Goal: Find specific page/section: Find specific page/section

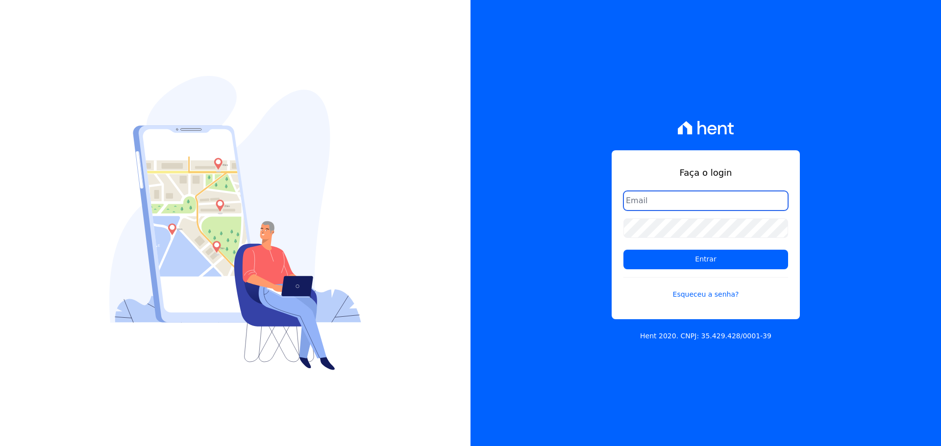
click at [499, 201] on input "email" at bounding box center [705, 201] width 165 height 20
type input "ronaldo@escritacontabil.com.br"
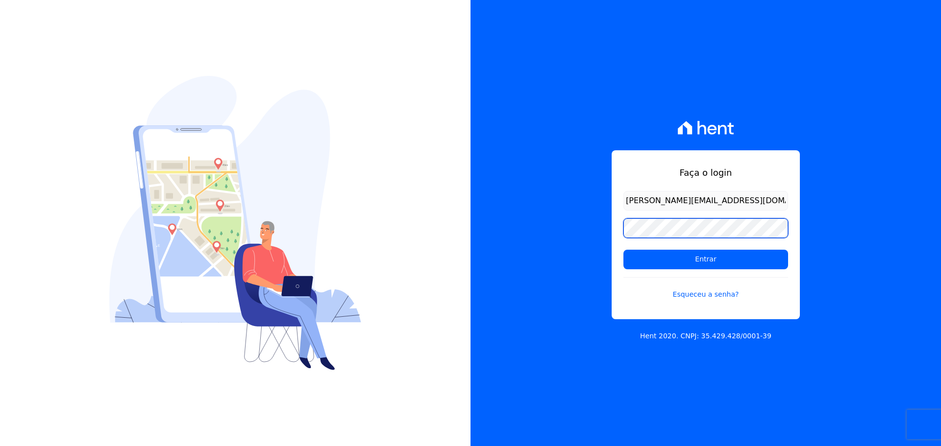
click at [499, 250] on input "Entrar" at bounding box center [705, 260] width 165 height 20
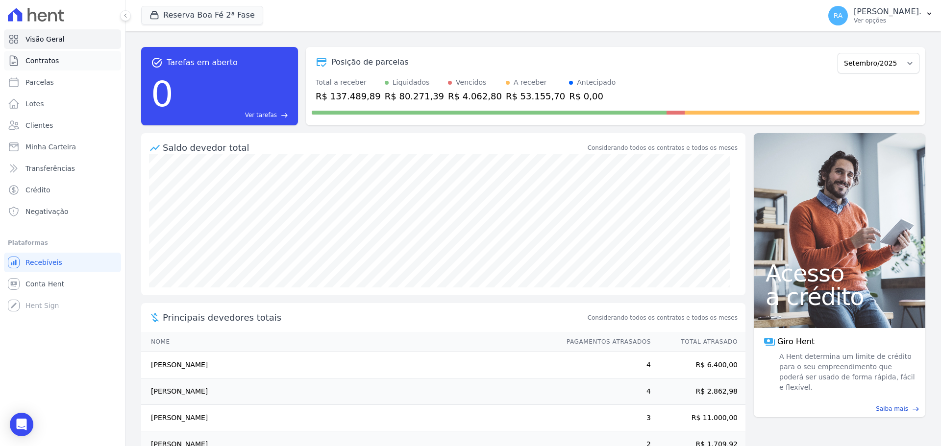
click at [49, 61] on span "Contratos" at bounding box center [41, 61] width 33 height 10
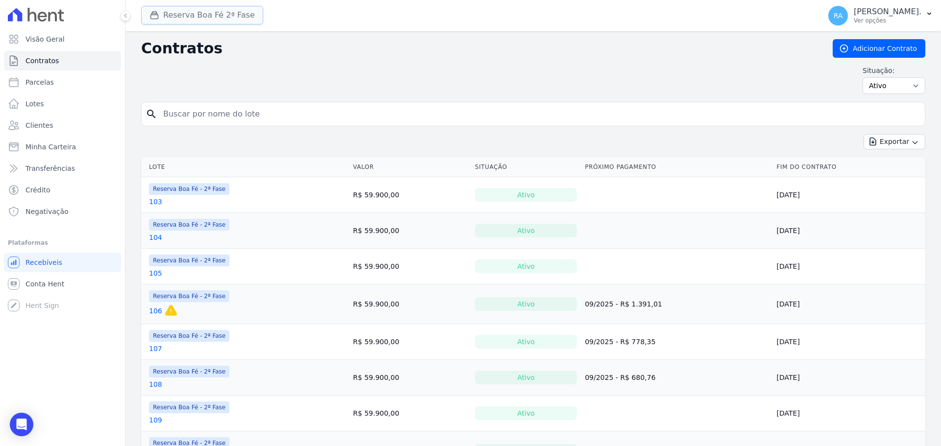
click at [234, 14] on button "Reserva Boa Fé 2ª Fase" at bounding box center [202, 15] width 122 height 19
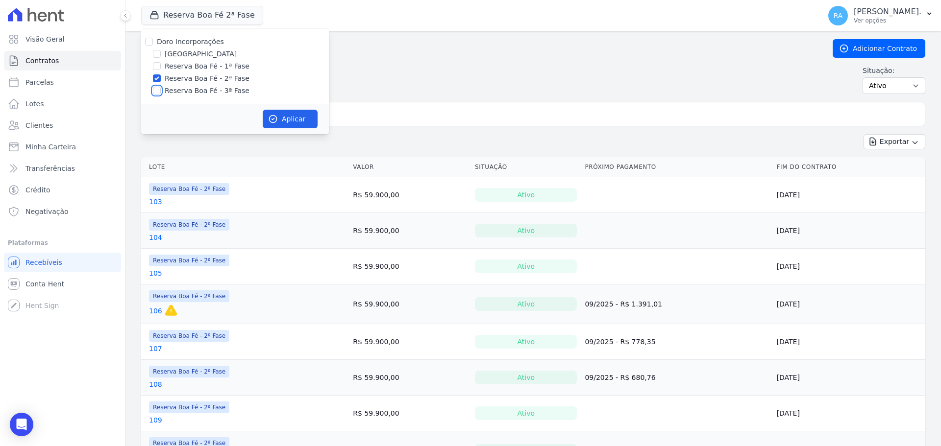
click at [154, 90] on input "Reserva Boa Fé - 3ª Fase" at bounding box center [157, 91] width 8 height 8
checkbox input "true"
click at [302, 115] on button "Aplicar" at bounding box center [290, 119] width 55 height 19
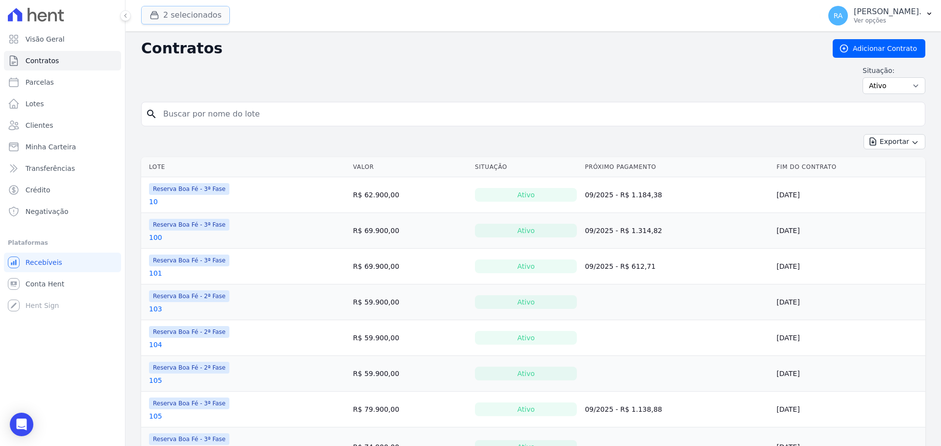
click at [188, 17] on button "2 selecionados" at bounding box center [185, 15] width 89 height 19
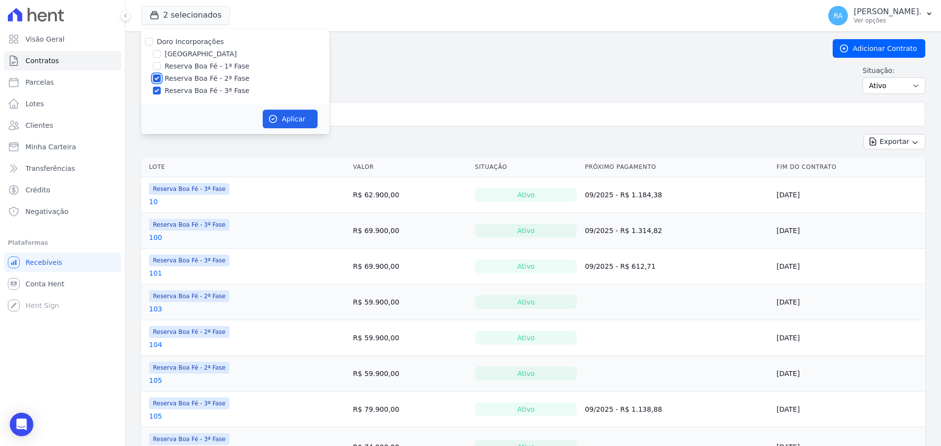
click at [156, 78] on input "Reserva Boa Fé - 2ª Fase" at bounding box center [157, 78] width 8 height 8
checkbox input "false"
click at [290, 117] on button "Aplicar" at bounding box center [290, 119] width 55 height 19
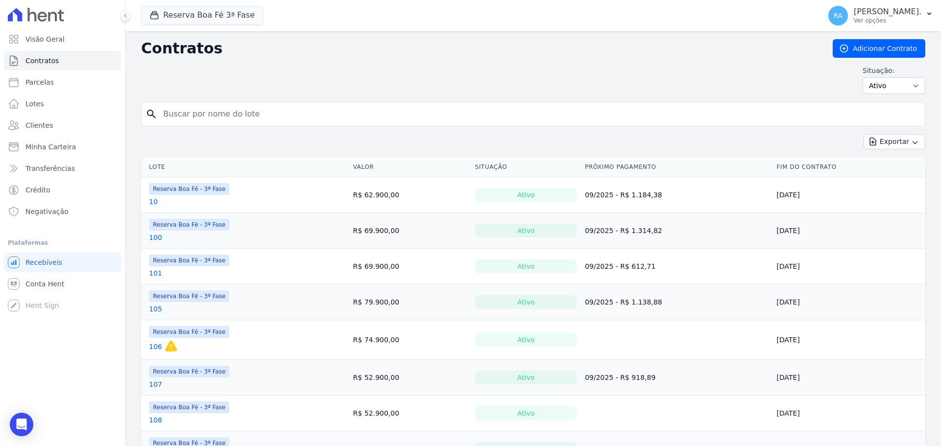
click at [204, 119] on input "search" at bounding box center [538, 114] width 763 height 20
type input "174"
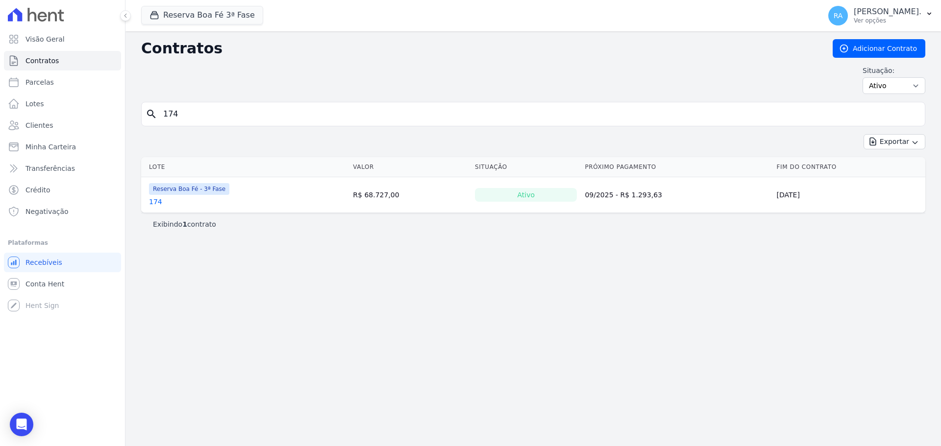
click at [155, 202] on link "174" at bounding box center [155, 202] width 13 height 10
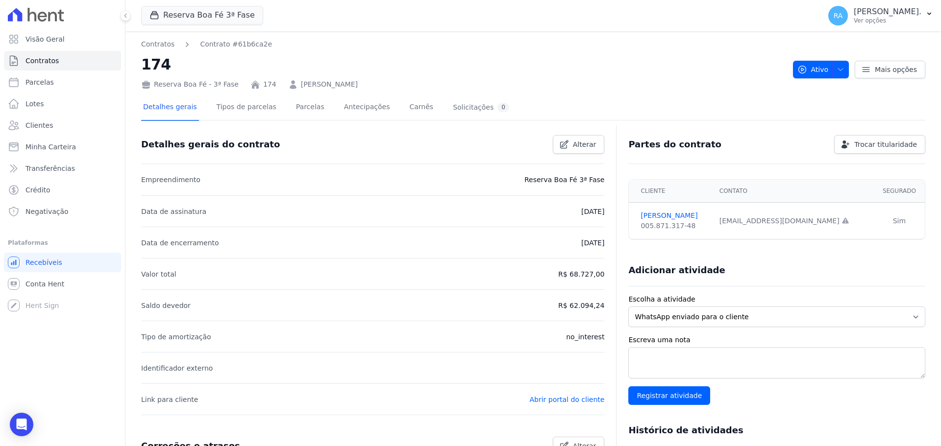
drag, startPoint x: 394, startPoint y: 84, endPoint x: 286, endPoint y: 87, distance: 108.8
click at [286, 88] on div "Reserva Boa Fé - 3ª Fase 174 [PERSON_NAME]" at bounding box center [463, 82] width 644 height 14
copy link "[PERSON_NAME]"
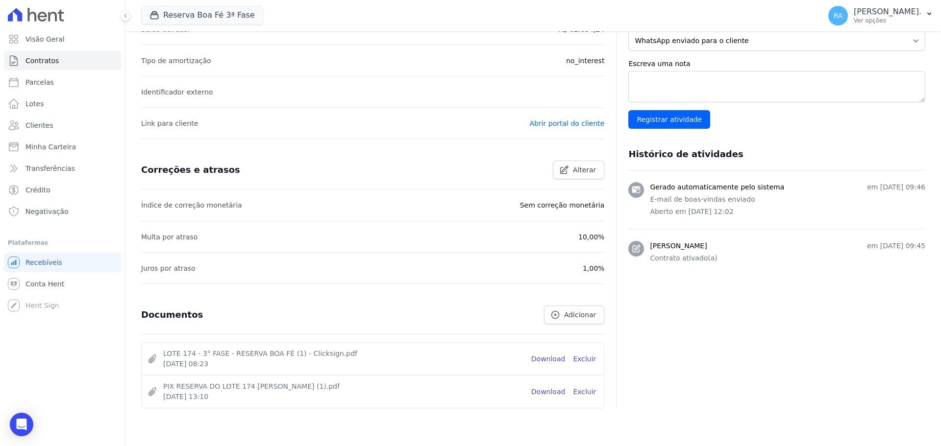
scroll to position [309, 0]
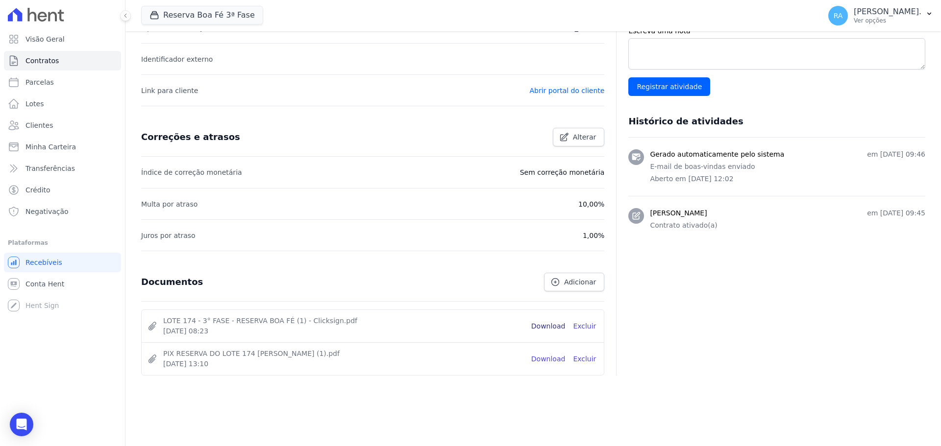
click at [548, 326] on link "Download" at bounding box center [548, 326] width 34 height 10
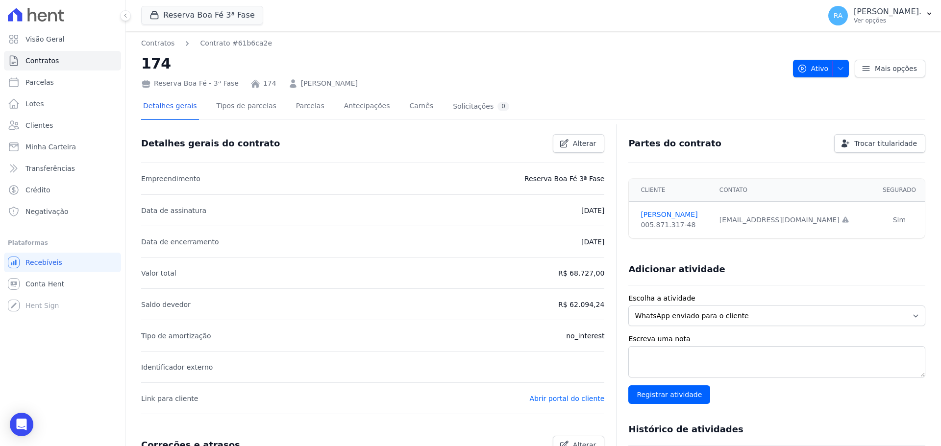
scroll to position [0, 0]
drag, startPoint x: 683, startPoint y: 227, endPoint x: 644, endPoint y: 227, distance: 39.2
click at [634, 230] on td "[PERSON_NAME] 005.871.317-48" at bounding box center [671, 221] width 84 height 37
copy div "005.871.317-48"
